Goal: Transaction & Acquisition: Purchase product/service

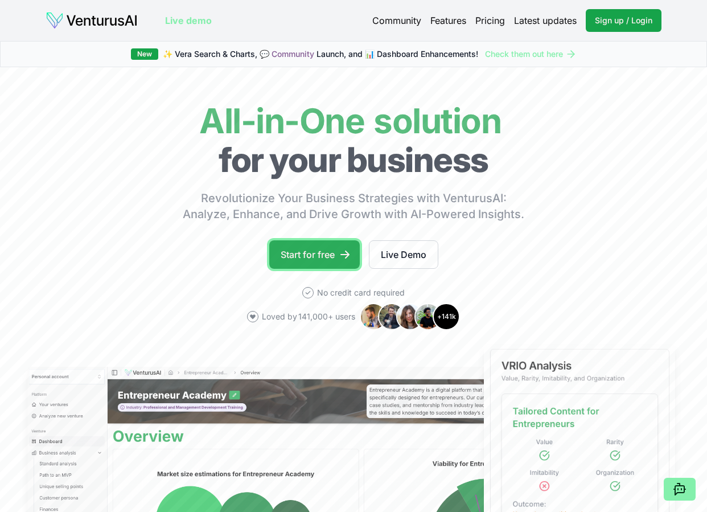
click at [329, 248] on link "Start for free" at bounding box center [314, 254] width 91 height 28
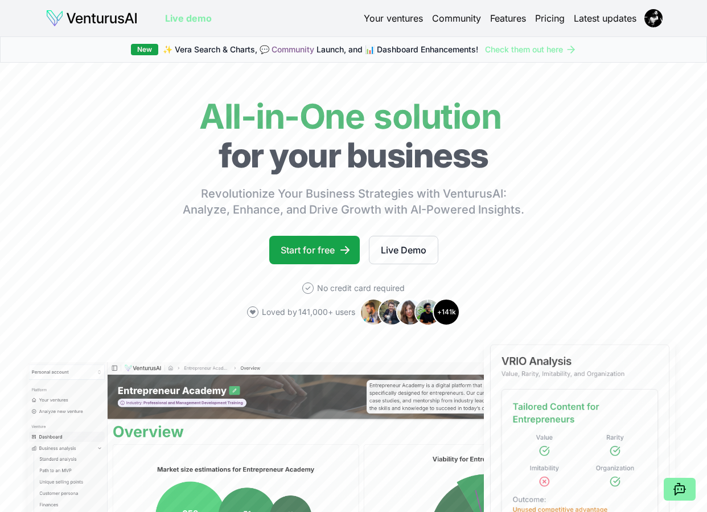
click at [404, 17] on link "Your ventures" at bounding box center [393, 18] width 59 height 14
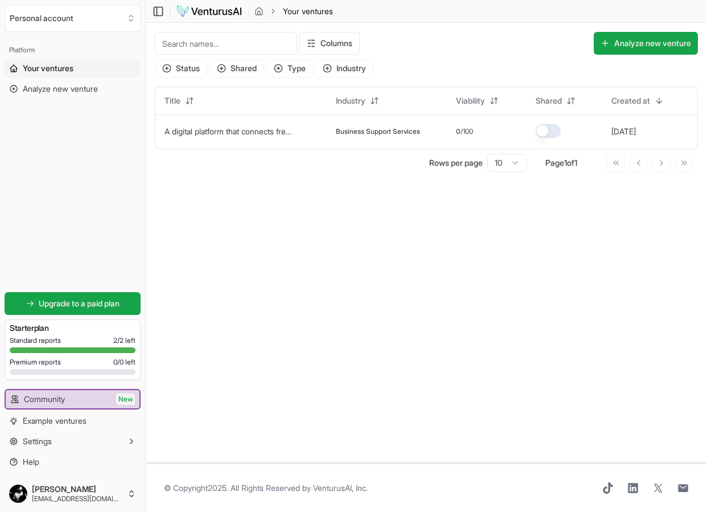
click at [58, 63] on span "Your ventures" at bounding box center [48, 68] width 51 height 11
click at [235, 12] on img at bounding box center [209, 12] width 67 height 14
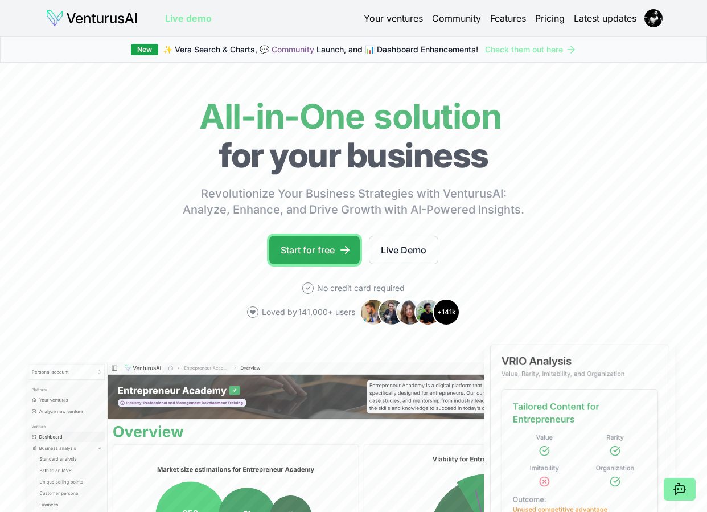
click at [332, 256] on link "Start for free" at bounding box center [314, 250] width 91 height 28
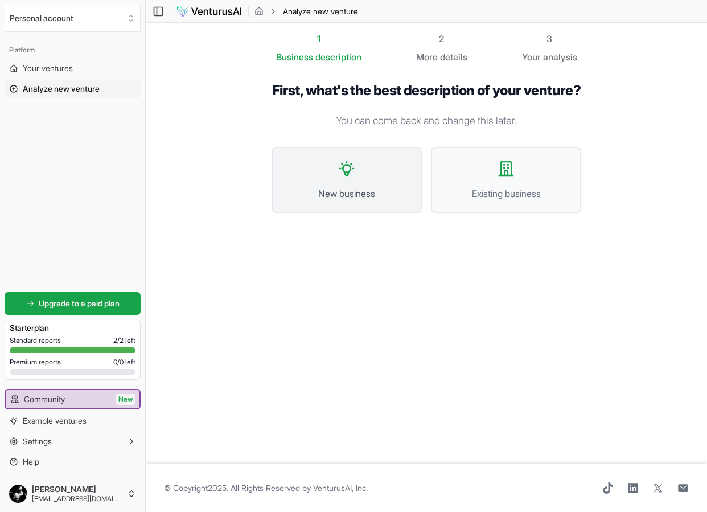
click at [349, 178] on icon at bounding box center [347, 168] width 18 height 18
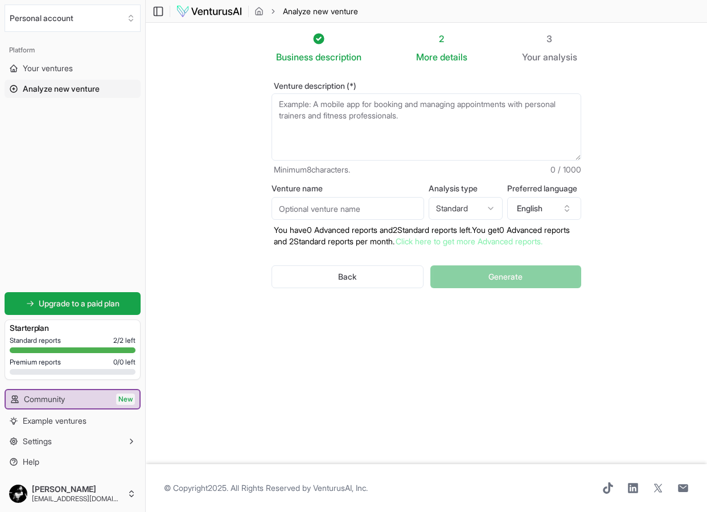
click at [359, 127] on textarea "Venture description (*)" at bounding box center [427, 126] width 310 height 67
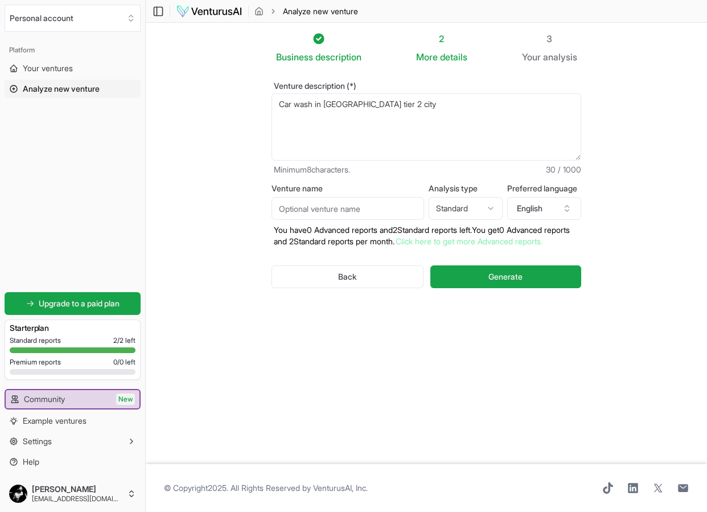
type textarea "Car wash in [GEOGRAPHIC_DATA] tier 2 city"
click at [374, 215] on input "Venture name" at bounding box center [348, 208] width 153 height 23
click at [602, 199] on div "Business description 2 More details 3 Your analysis Venture description (*) Car…" at bounding box center [426, 243] width 383 height 423
click at [397, 114] on textarea "Car wash in [GEOGRAPHIC_DATA] tier 2 city" at bounding box center [427, 126] width 310 height 67
click at [497, 288] on button "Generate" at bounding box center [506, 276] width 151 height 23
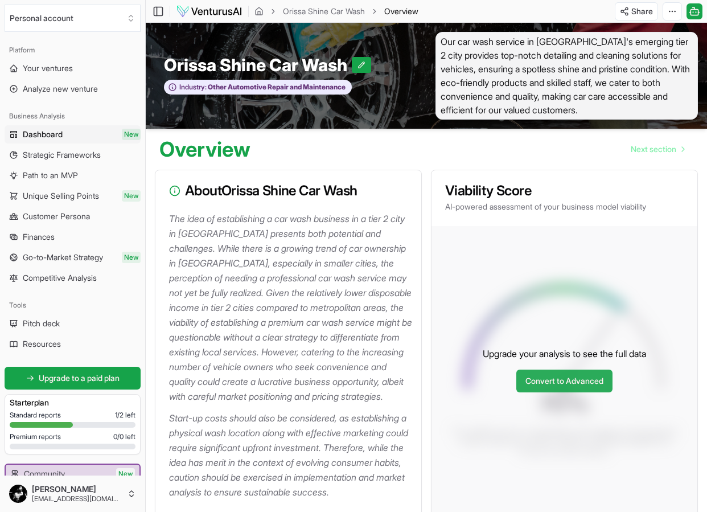
click at [584, 392] on link "Convert to Advanced" at bounding box center [565, 381] width 96 height 23
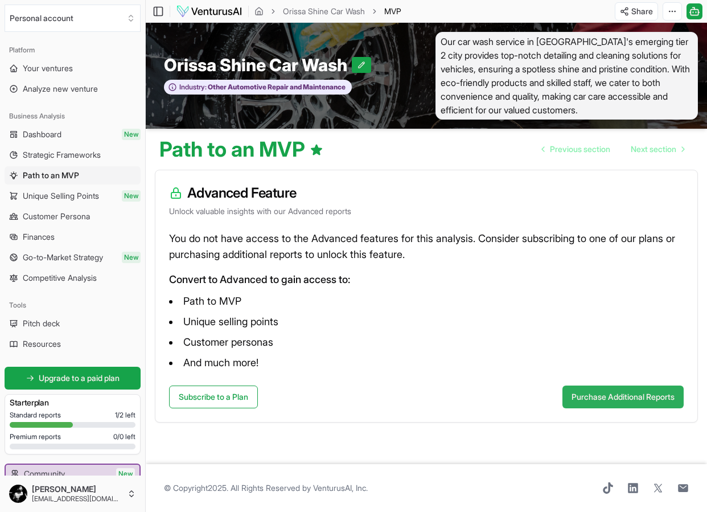
click at [578, 397] on button "Purchase Additional Reports" at bounding box center [623, 397] width 121 height 23
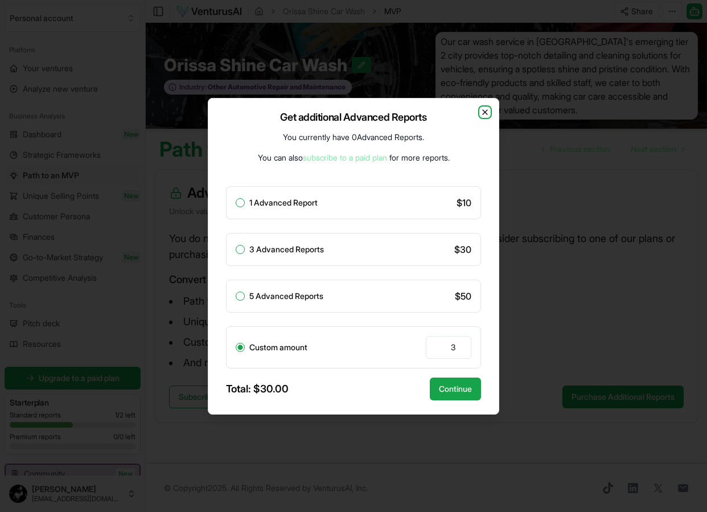
click at [486, 111] on icon "button" at bounding box center [485, 112] width 9 height 9
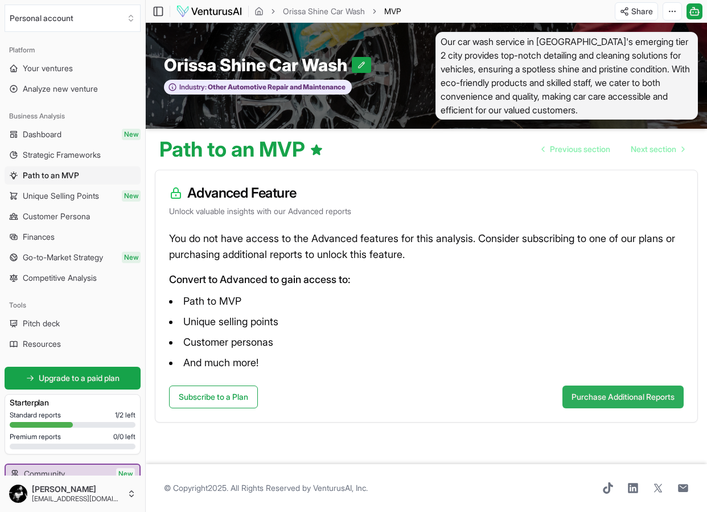
click at [618, 397] on button "Purchase Additional Reports" at bounding box center [623, 397] width 121 height 23
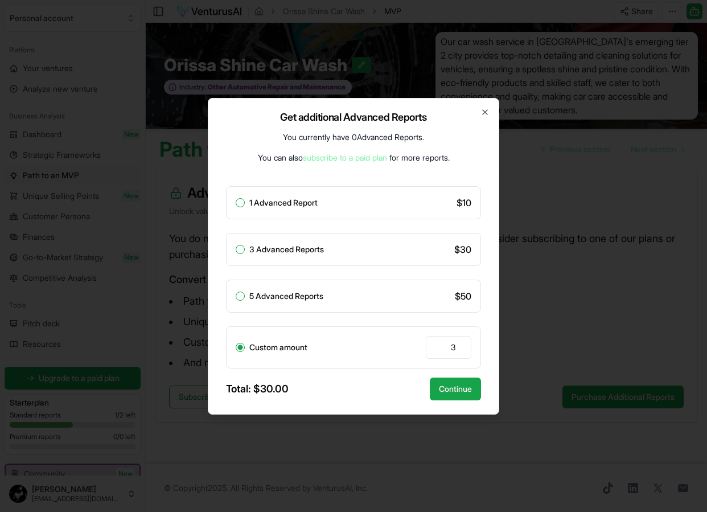
click at [252, 199] on label "1 Advanced Report" at bounding box center [283, 203] width 68 height 8
click at [245, 198] on button "1 Advanced Report" at bounding box center [240, 202] width 9 height 9
radio input "true"
click at [452, 390] on button "Continue" at bounding box center [455, 389] width 51 height 23
click at [457, 391] on button "Continue" at bounding box center [455, 389] width 51 height 23
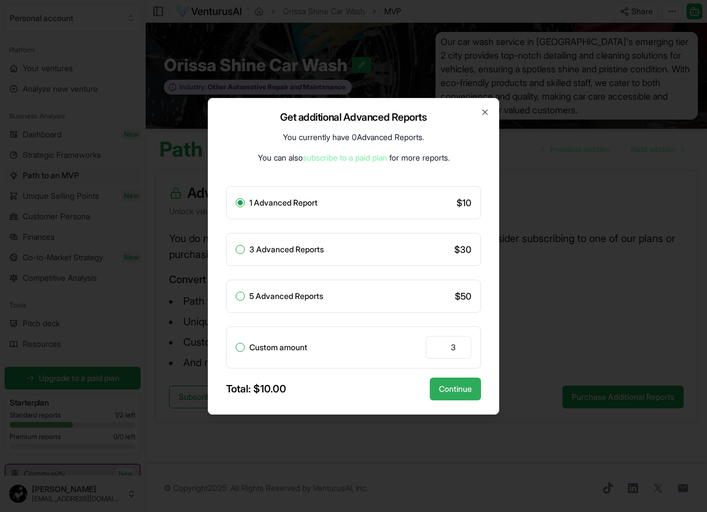
click at [449, 388] on button "Continue" at bounding box center [455, 389] width 51 height 23
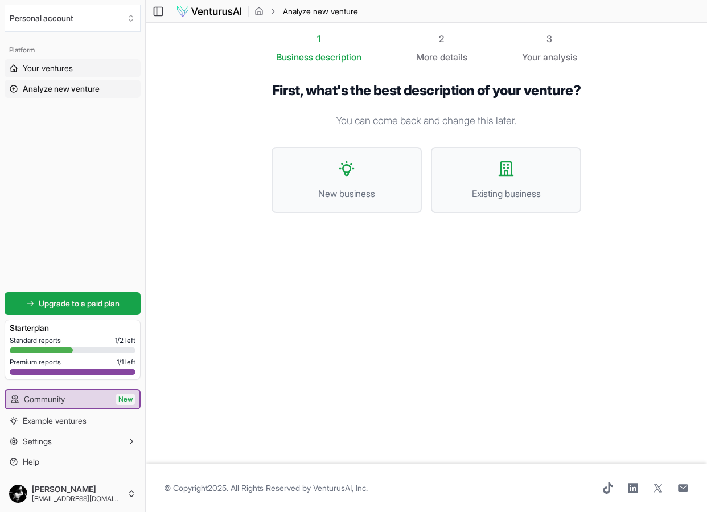
click at [57, 72] on span "Your ventures" at bounding box center [48, 68] width 50 height 11
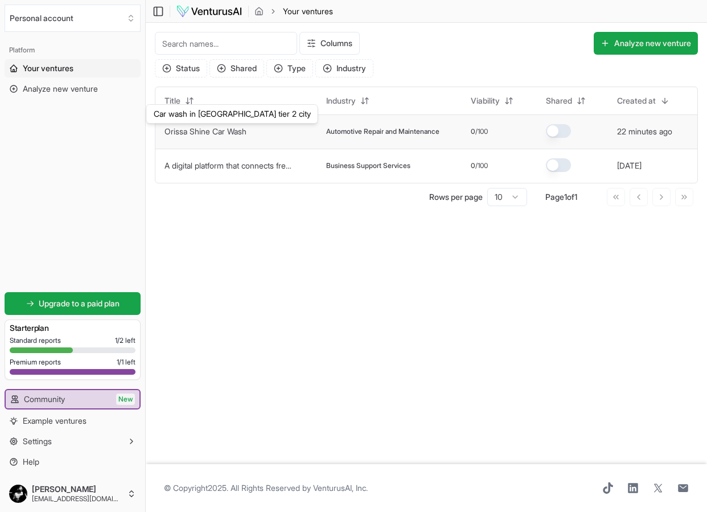
click at [228, 126] on link "Orissa Shine Car Wash" at bounding box center [206, 131] width 82 height 10
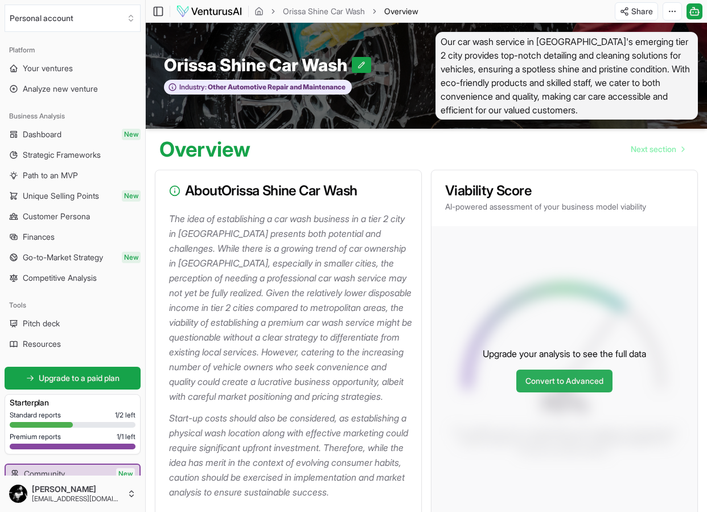
click at [564, 392] on link "Convert to Advanced" at bounding box center [565, 381] width 96 height 23
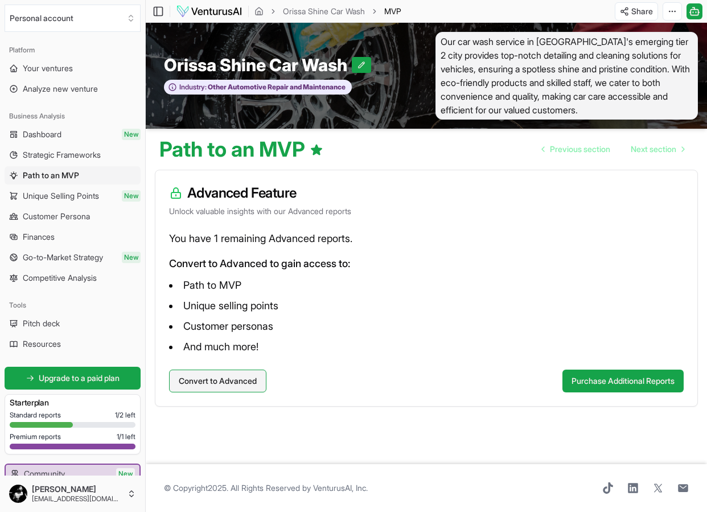
click at [232, 374] on button "Convert to Advanced" at bounding box center [217, 381] width 97 height 23
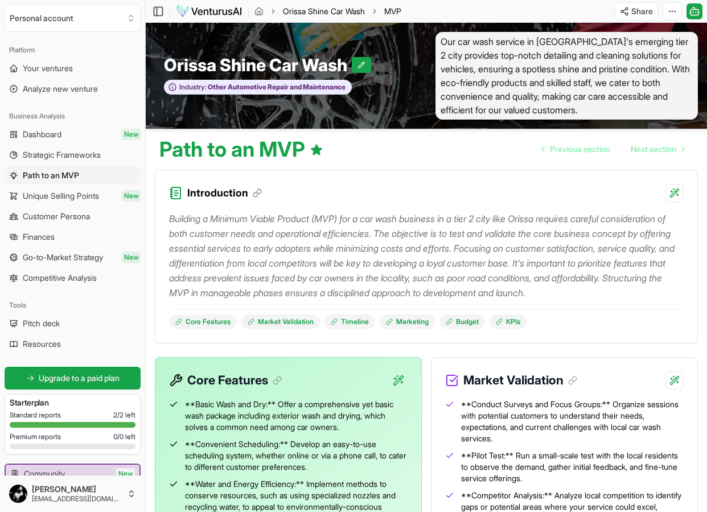
click at [310, 12] on link "Orissa Shine Car Wash" at bounding box center [324, 11] width 82 height 11
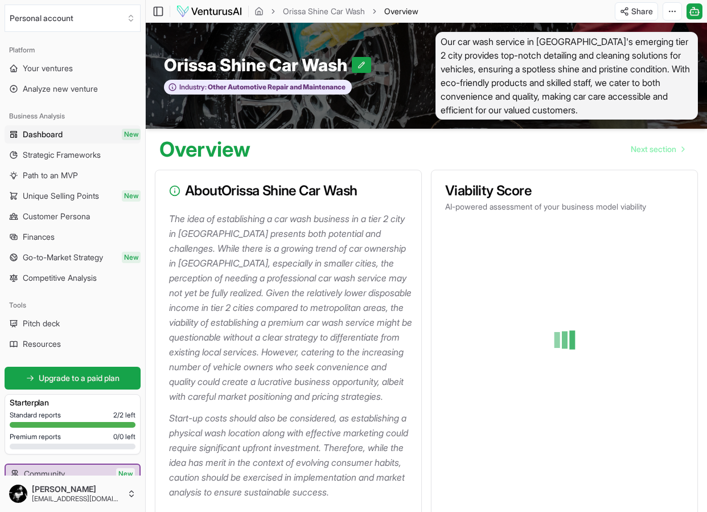
click at [375, 12] on icon "breadcrumb" at bounding box center [375, 11] width 2 height 4
click at [291, 11] on link "Orissa Shine Car Wash" at bounding box center [324, 11] width 82 height 11
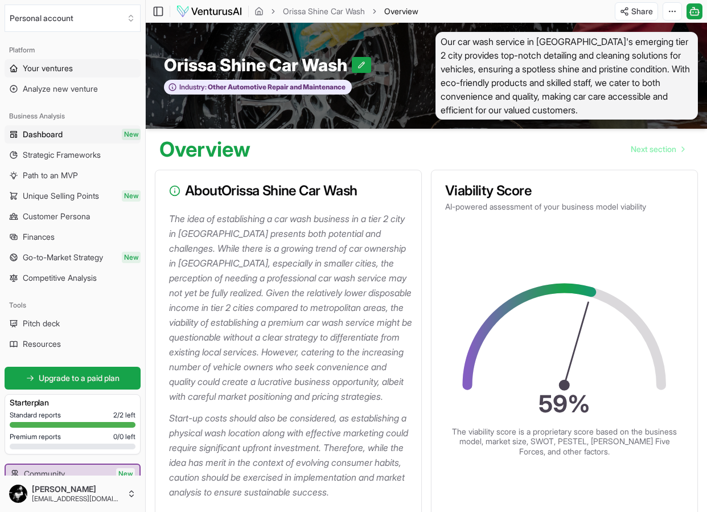
click at [56, 65] on span "Your ventures" at bounding box center [48, 68] width 50 height 11
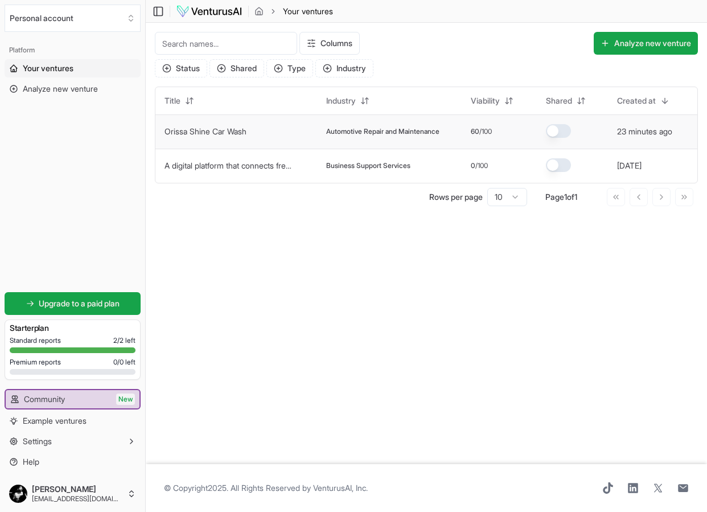
click at [420, 130] on span "Automotive Repair and Maintenance" at bounding box center [382, 131] width 113 height 9
click at [232, 128] on link "Orissa Shine Car Wash" at bounding box center [206, 131] width 82 height 10
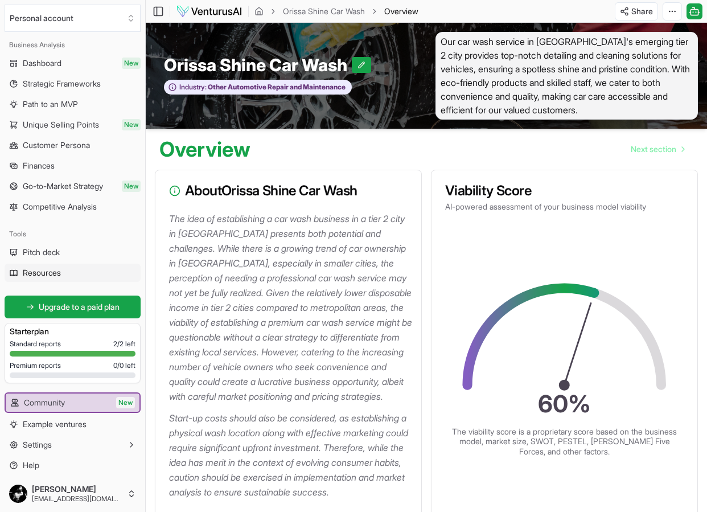
scroll to position [75, 0]
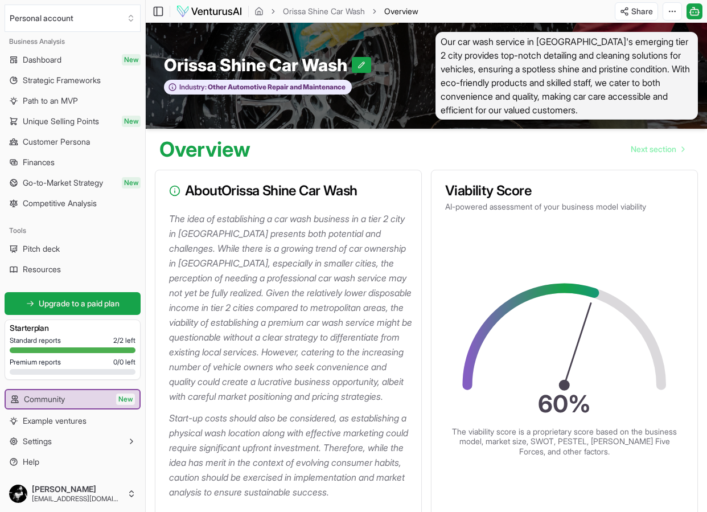
click at [80, 347] on div at bounding box center [73, 350] width 126 height 6
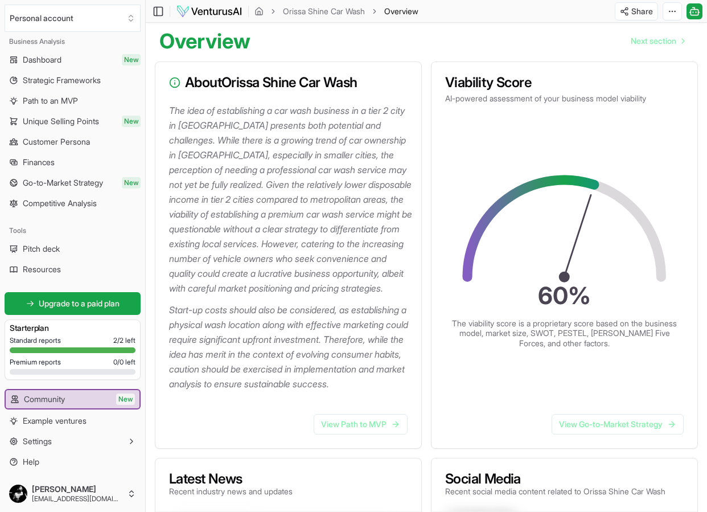
scroll to position [0, 0]
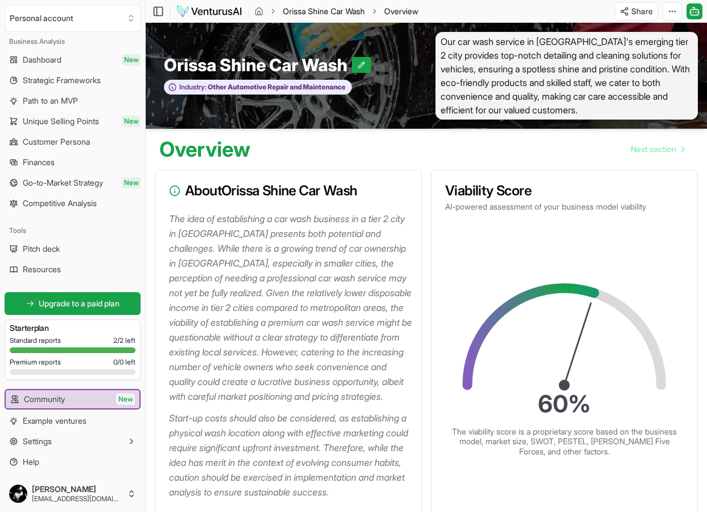
click at [315, 14] on link "Orissa Shine Car Wash" at bounding box center [324, 11] width 82 height 11
click at [351, 11] on link "Orissa Shine Car Wash" at bounding box center [324, 11] width 82 height 11
click at [69, 63] on link "Dashboard New" at bounding box center [73, 60] width 136 height 18
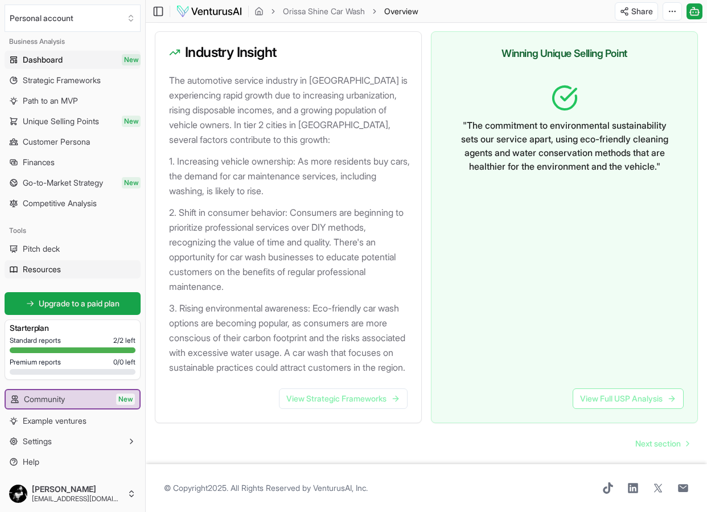
scroll to position [1273, 0]
click at [85, 437] on button "Settings" at bounding box center [73, 441] width 136 height 18
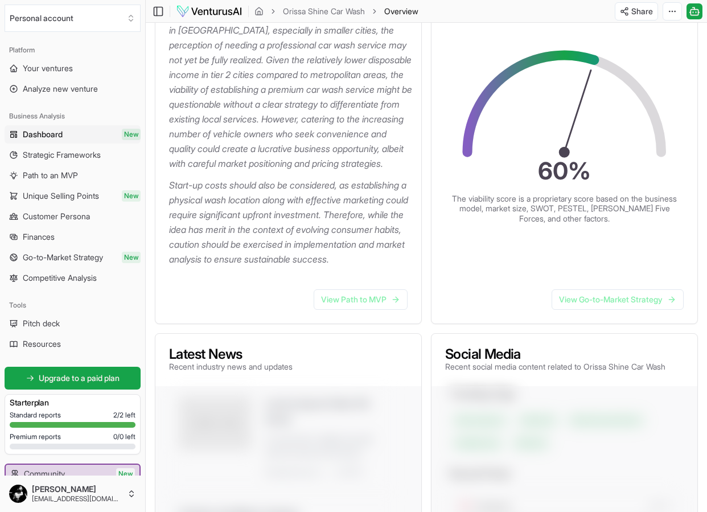
scroll to position [0, 0]
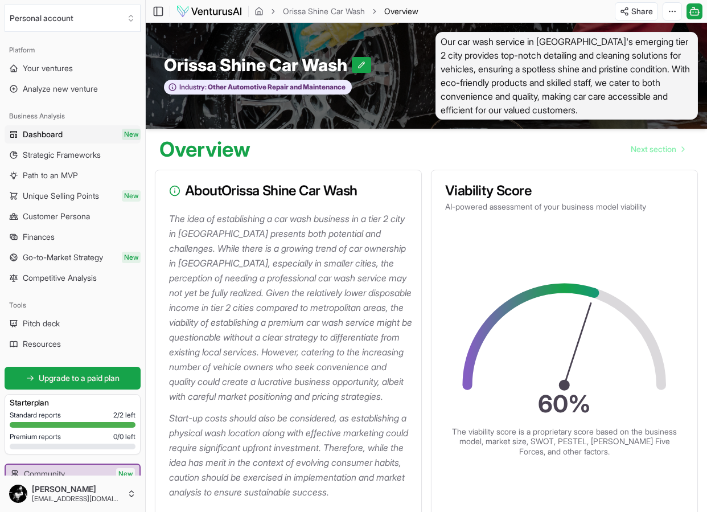
click at [166, 9] on div "Toggle Sidebar Orissa Shine Car Wash Overview" at bounding box center [287, 11] width 282 height 18
click at [164, 9] on div "Toggle Sidebar Orissa Shine Car Wash Overview" at bounding box center [287, 11] width 282 height 18
click at [159, 11] on icon at bounding box center [158, 12] width 11 height 14
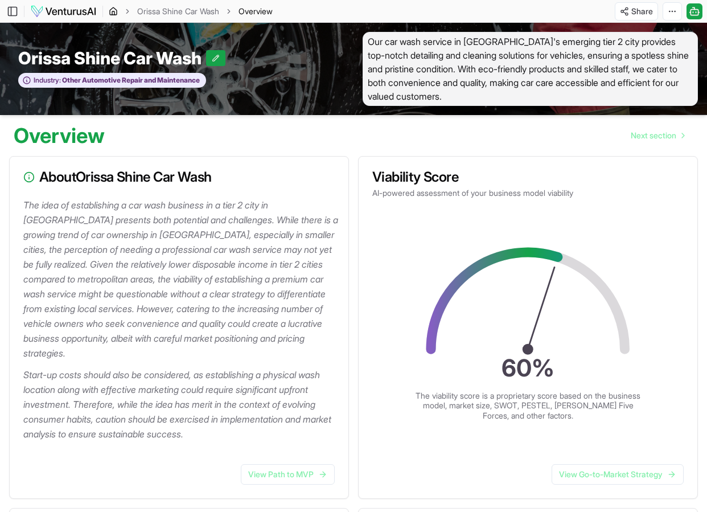
click at [116, 11] on icon "breadcrumb" at bounding box center [113, 11] width 9 height 9
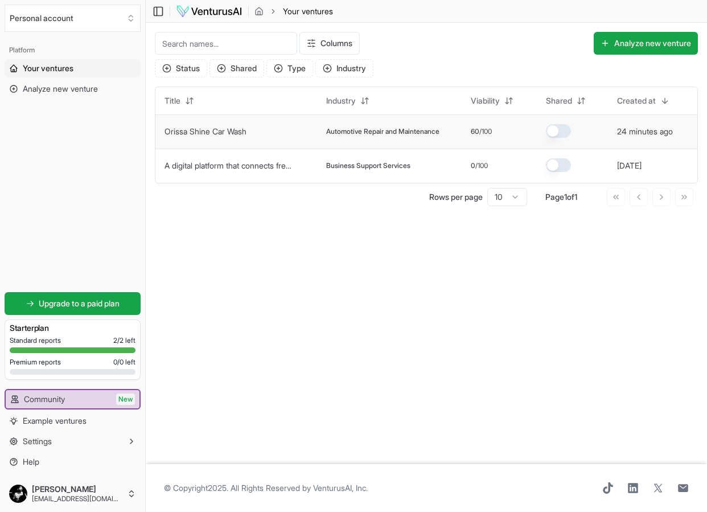
click at [248, 122] on td "Orissa Shine Car Wash" at bounding box center [237, 131] width 162 height 34
click at [247, 134] on link "Orissa Shine Car Wash" at bounding box center [206, 131] width 82 height 10
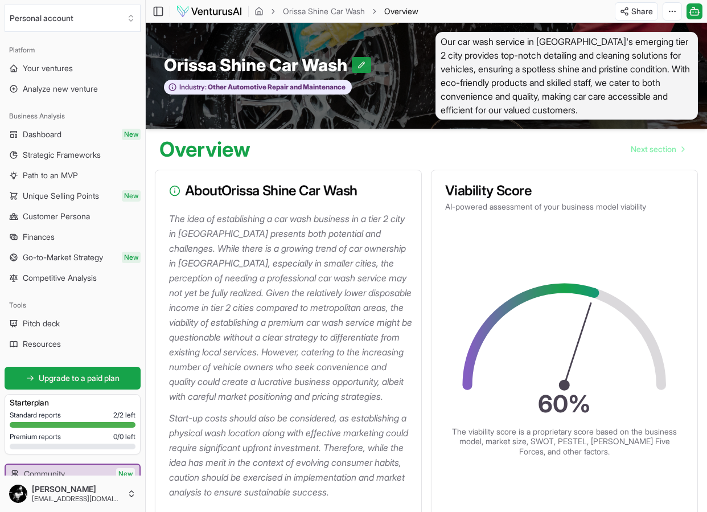
click at [366, 66] on icon at bounding box center [362, 65] width 8 height 8
click at [366, 67] on icon at bounding box center [368, 65] width 8 height 8
click at [640, 14] on html "Personal account Platform Your ventures Analyze new venture Business Analysis D…" at bounding box center [353, 256] width 707 height 512
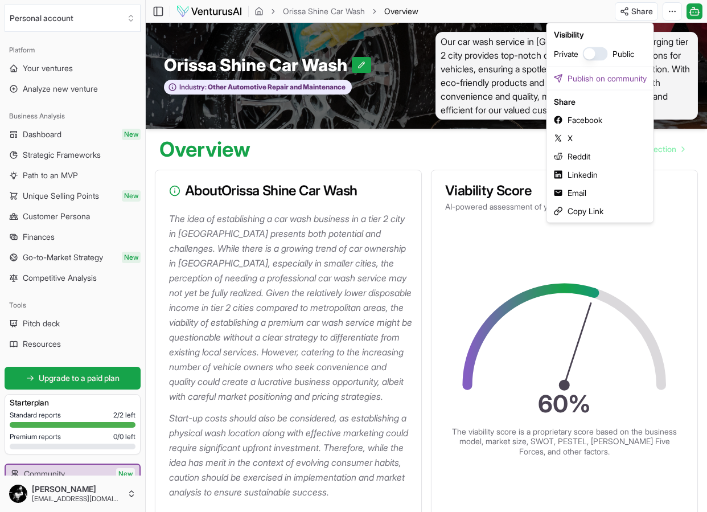
click at [669, 11] on html "Personal account Platform Your ventures Analyze new venture Business Analysis D…" at bounding box center [353, 256] width 707 height 512
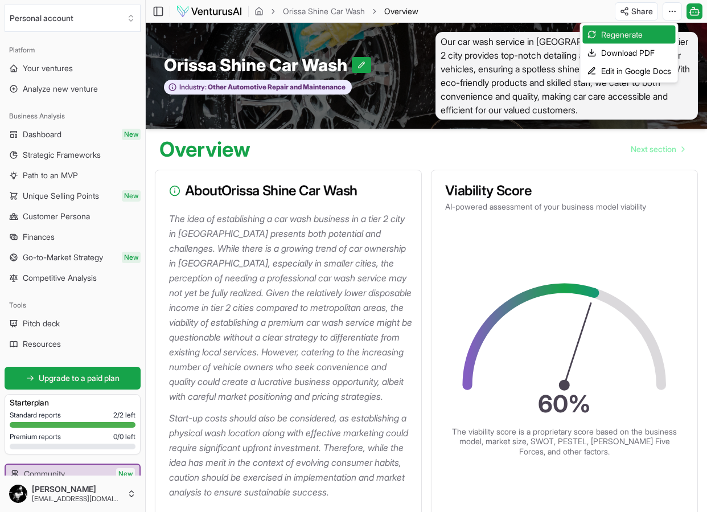
click at [669, 11] on html "Personal account Platform Your ventures Analyze new venture Business Analysis D…" at bounding box center [353, 256] width 707 height 512
click at [629, 34] on div "Regenerate" at bounding box center [629, 35] width 93 height 18
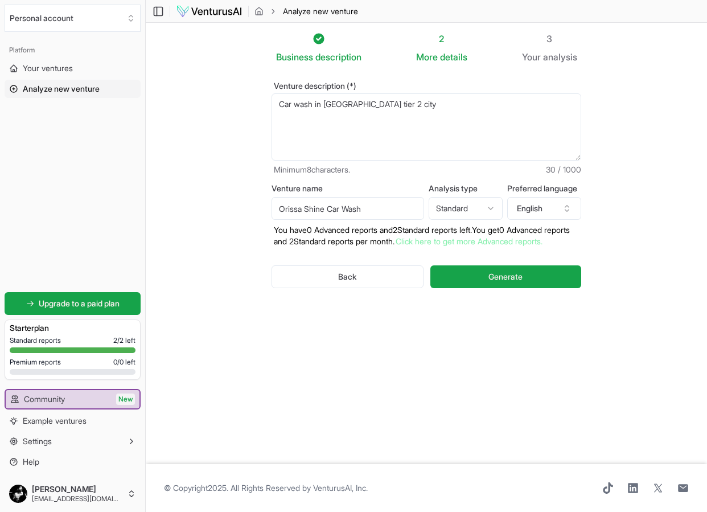
click at [443, 211] on html "Personal account Platform Your ventures Analyze new venture Get started for fre…" at bounding box center [353, 256] width 707 height 512
select select "advanced"
click at [346, 288] on button "Back" at bounding box center [348, 276] width 152 height 23
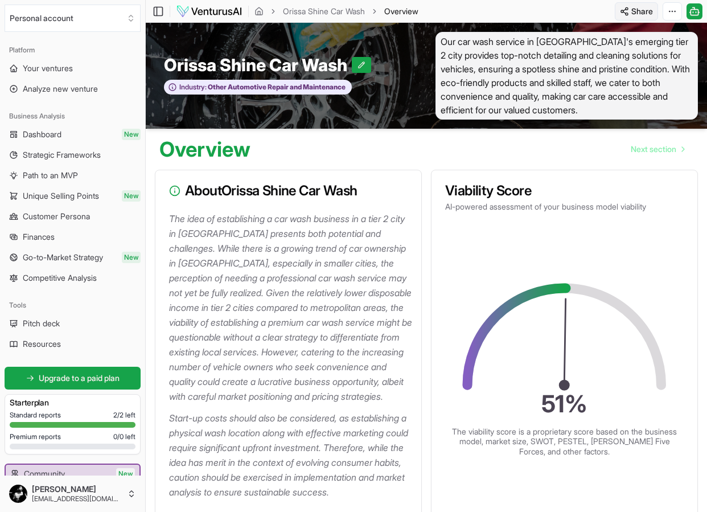
click at [644, 17] on html "Personal account Platform Your ventures Analyze new venture Business Analysis D…" at bounding box center [353, 256] width 707 height 512
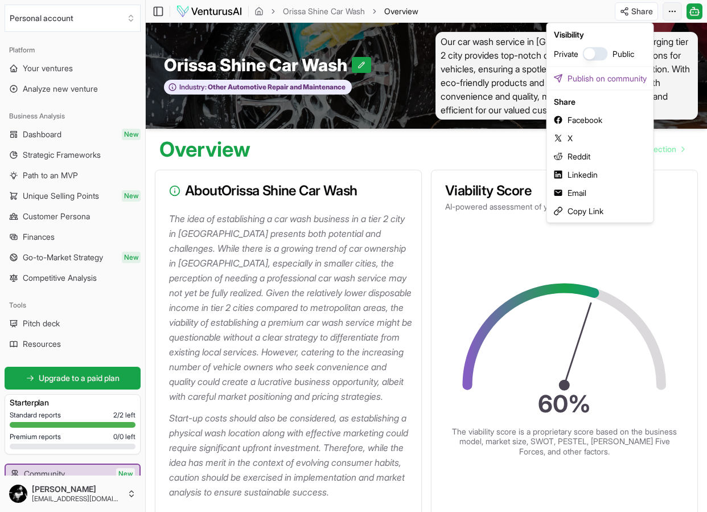
click at [678, 14] on html "Personal account Platform Your ventures Analyze new venture Business Analysis D…" at bounding box center [353, 256] width 707 height 512
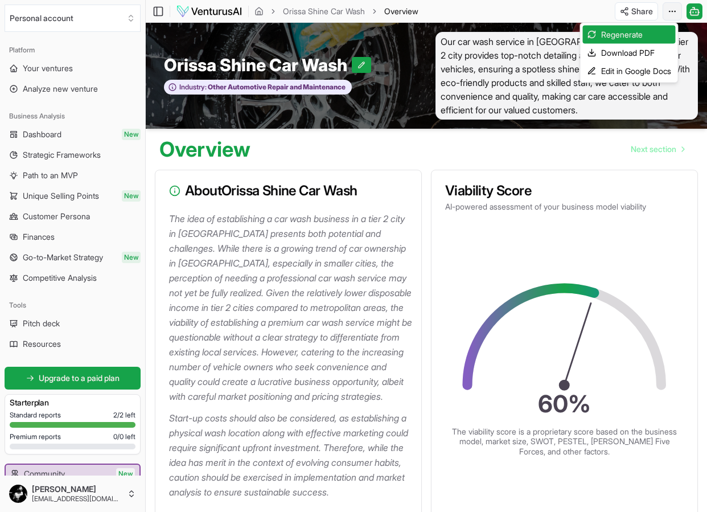
click at [678, 14] on html "Personal account Platform Your ventures Analyze new venture Business Analysis D…" at bounding box center [353, 256] width 707 height 512
click at [640, 56] on div "Download PDF" at bounding box center [629, 53] width 93 height 18
